Goal: Task Accomplishment & Management: Use online tool/utility

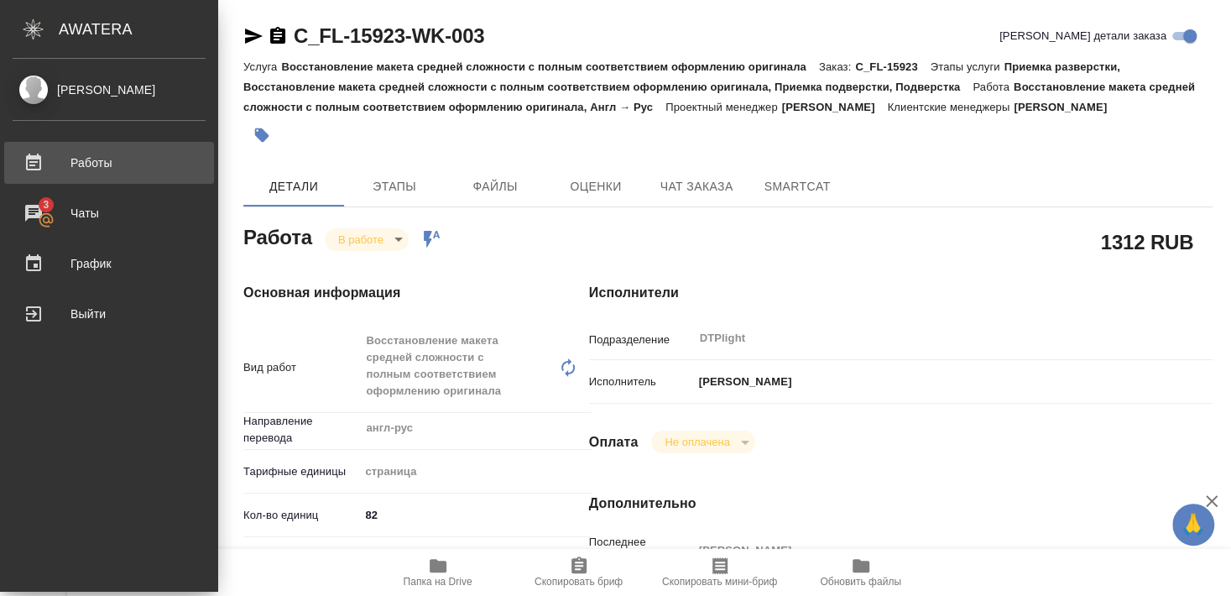
click at [110, 166] on div "Работы" at bounding box center [109, 162] width 193 height 25
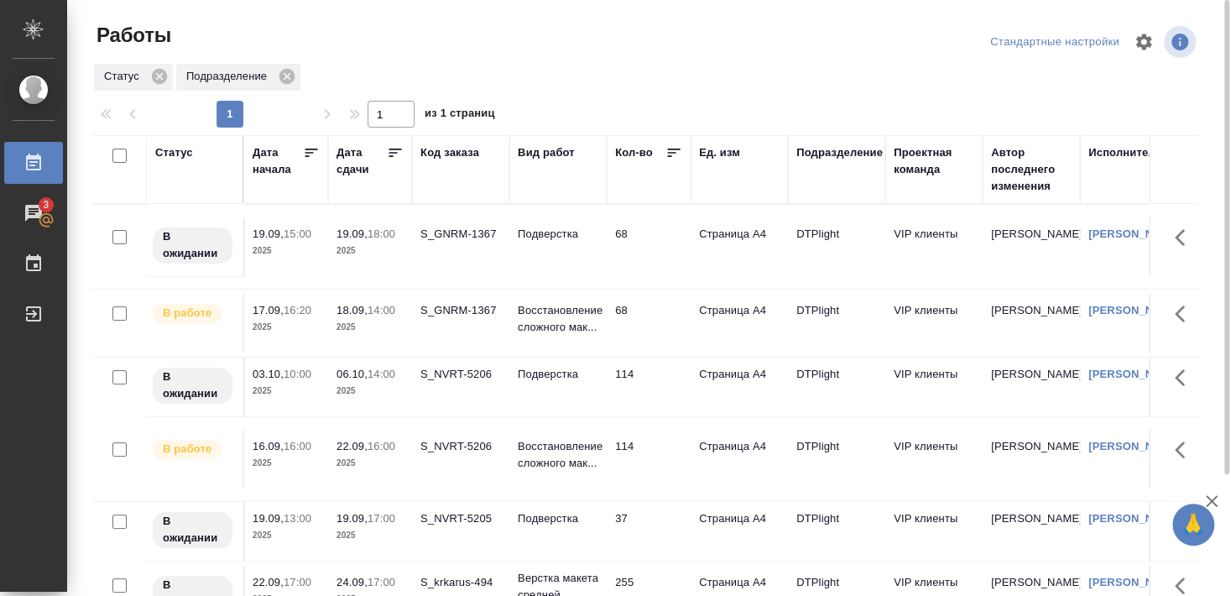
click at [448, 310] on div "S_GNRM-1367" at bounding box center [461, 310] width 81 height 17
click at [449, 310] on div "S_GNRM-1367" at bounding box center [461, 310] width 81 height 17
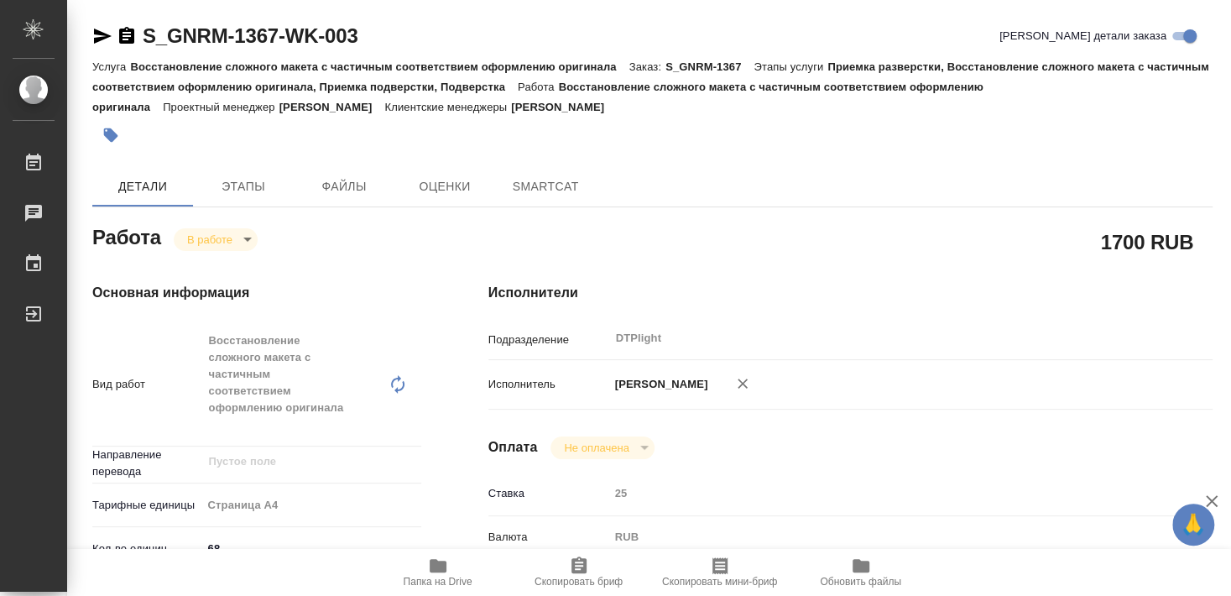
type textarea "x"
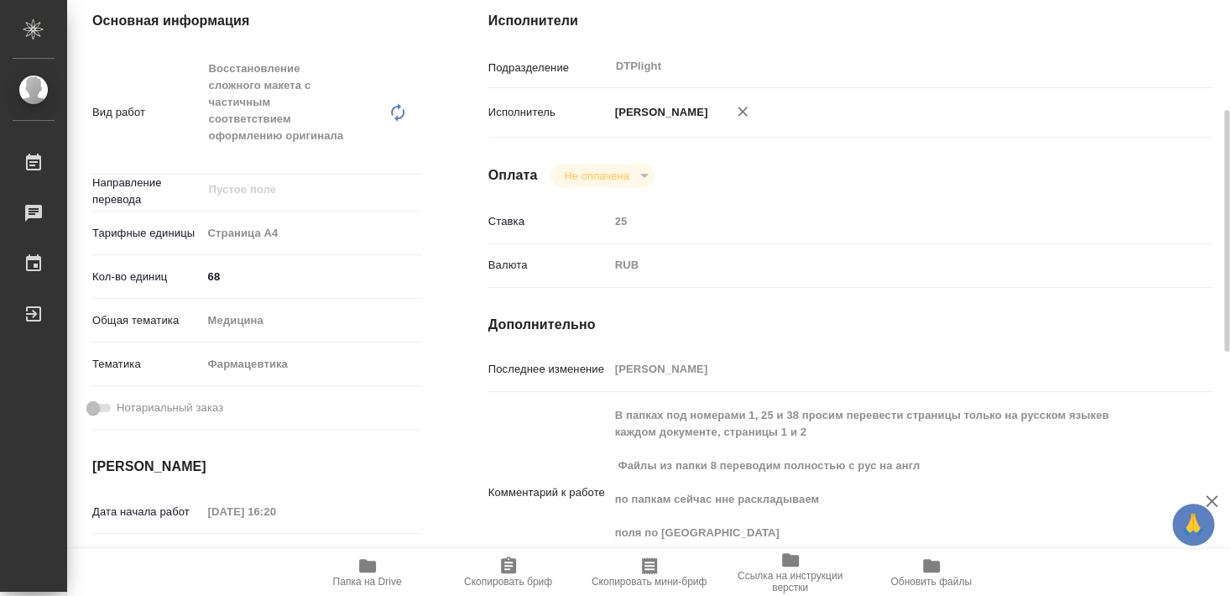
scroll to position [363, 0]
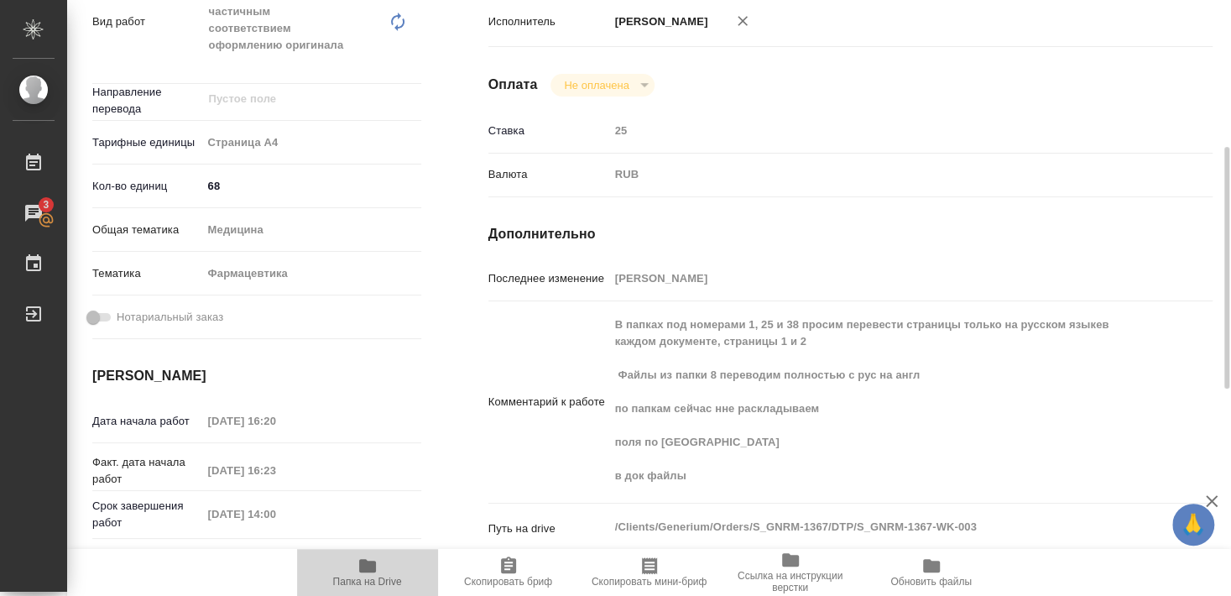
click at [360, 578] on span "Папка на Drive" at bounding box center [367, 582] width 69 height 12
click at [370, 572] on icon "button" at bounding box center [368, 566] width 20 height 20
